Goal: Book appointment/travel/reservation

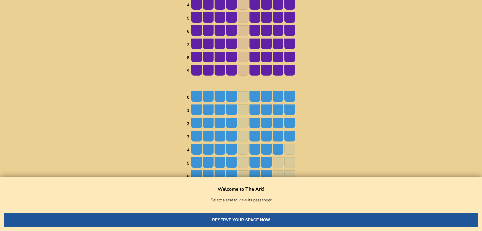
scroll to position [127, 0]
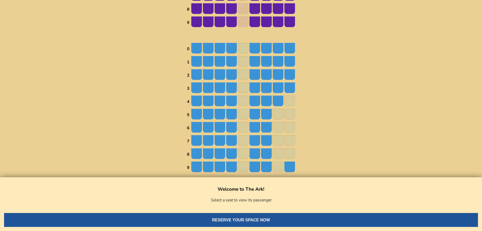
click at [259, 103] on img at bounding box center [254, 100] width 11 height 11
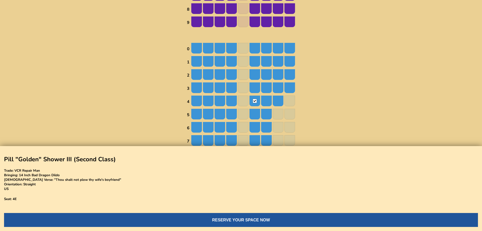
click at [239, 213] on button "RESERVE YOUR SPACE NOW" at bounding box center [241, 220] width 474 height 14
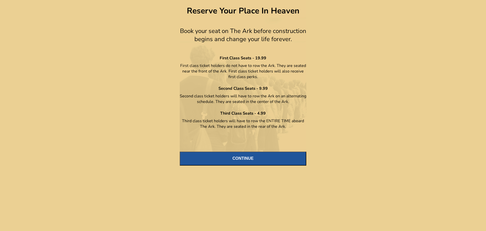
click at [244, 160] on button "CONTINUE" at bounding box center [243, 158] width 127 height 14
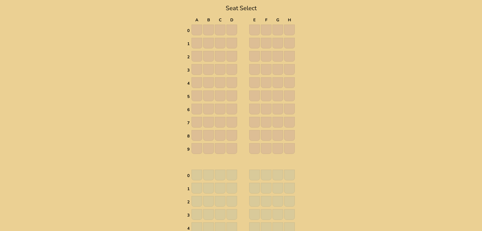
click at [258, 31] on img at bounding box center [254, 30] width 11 height 11
